Goal: Task Accomplishment & Management: Use online tool/utility

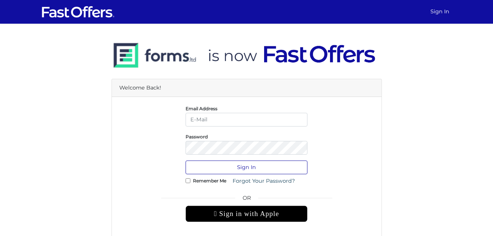
type input "[EMAIL_ADDRESS][PERSON_NAME][DOMAIN_NAME]"
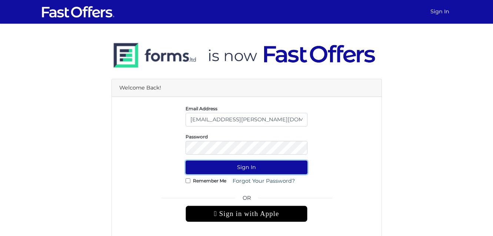
click at [273, 170] on button "Sign In" at bounding box center [246, 168] width 122 height 14
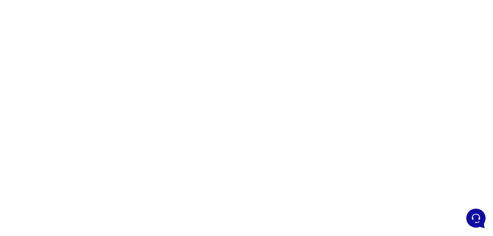
scroll to position [127, 0]
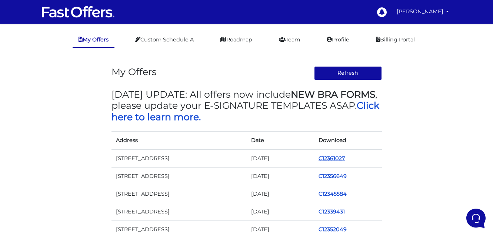
click at [338, 157] on link "C12361027" at bounding box center [331, 158] width 26 height 7
